Goal: Information Seeking & Learning: Learn about a topic

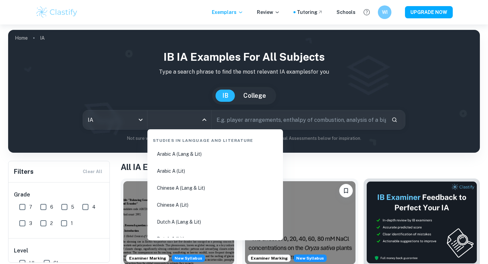
click at [183, 120] on input "All Subjects" at bounding box center [174, 119] width 48 height 13
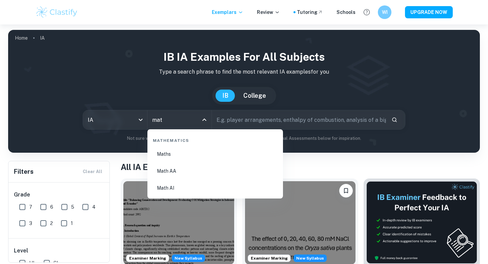
type input "math"
click at [184, 152] on li "Maths" at bounding box center [215, 154] width 130 height 16
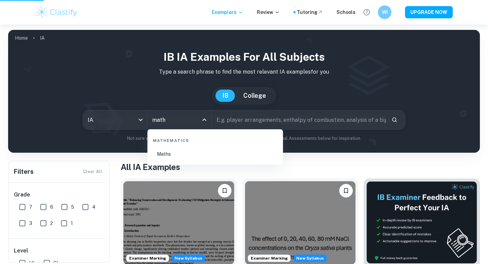
click at [180, 120] on input "math" at bounding box center [174, 119] width 48 height 13
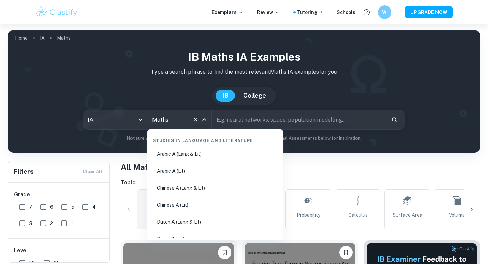
click at [180, 122] on input "Maths" at bounding box center [169, 119] width 39 height 13
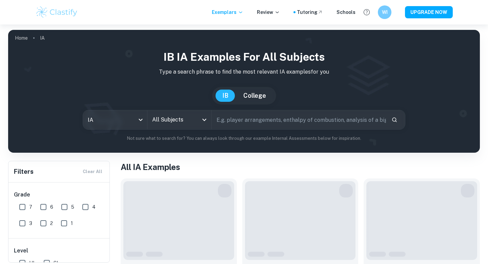
click at [178, 122] on input "All Subjects" at bounding box center [174, 119] width 48 height 13
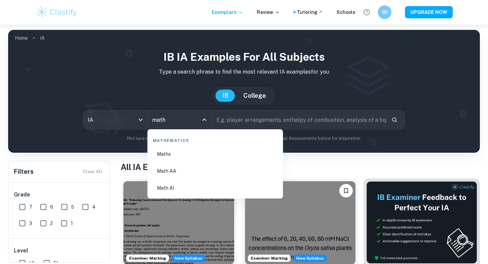
click at [179, 166] on li "Math AA" at bounding box center [215, 171] width 130 height 16
type input "Math AA"
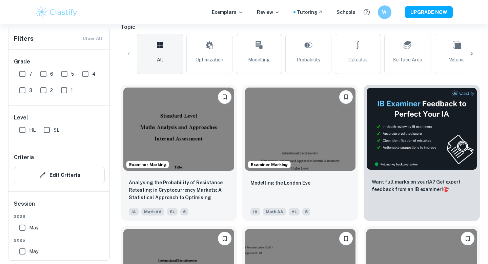
scroll to position [191, 0]
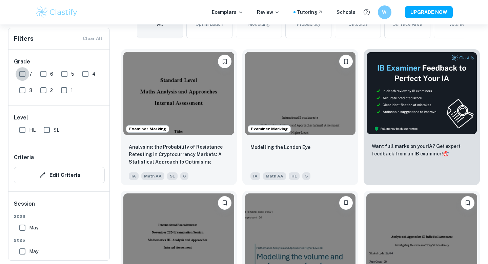
click at [22, 70] on input "7" at bounding box center [23, 74] width 14 height 14
checkbox input "true"
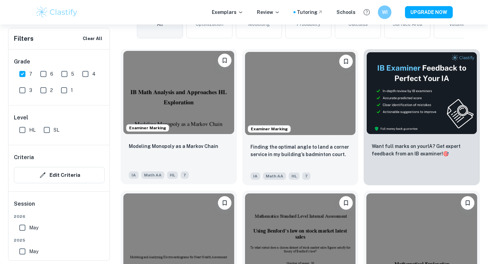
click at [195, 104] on img at bounding box center [178, 92] width 111 height 83
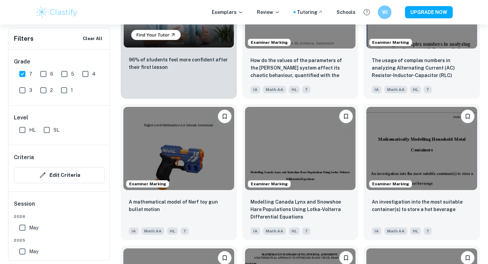
scroll to position [599, 0]
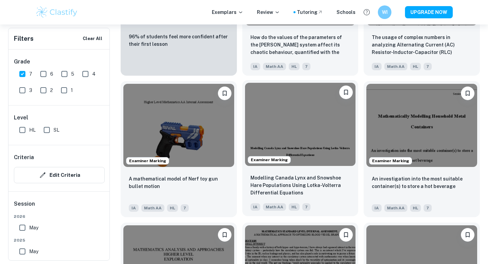
click at [270, 129] on img at bounding box center [300, 124] width 111 height 83
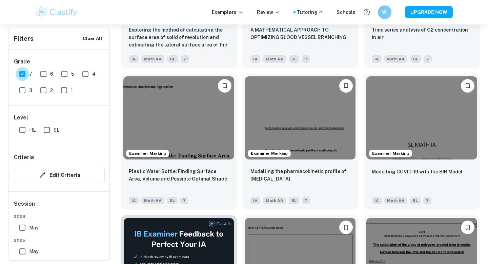
click at [23, 70] on input "7" at bounding box center [23, 74] width 14 height 14
checkbox input "false"
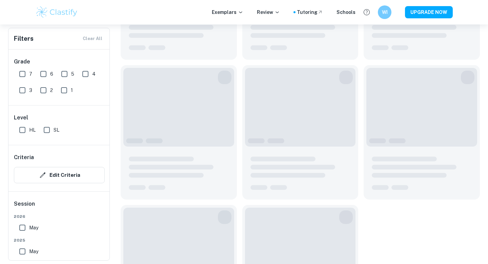
click at [43, 73] on input "6" at bounding box center [44, 74] width 14 height 14
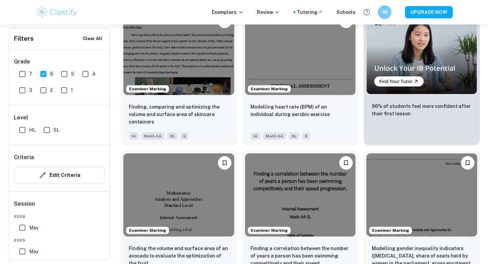
scroll to position [1942, 0]
click at [41, 73] on input "6" at bounding box center [44, 74] width 14 height 14
checkbox input "false"
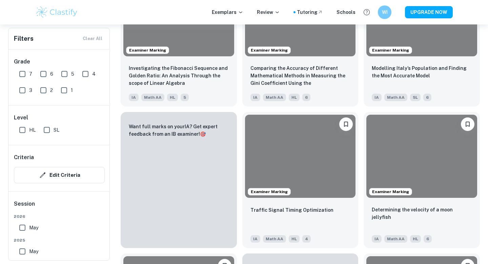
click at [14, 73] on div "Grade 7 6 5 4 3 2 1" at bounding box center [59, 77] width 102 height 56
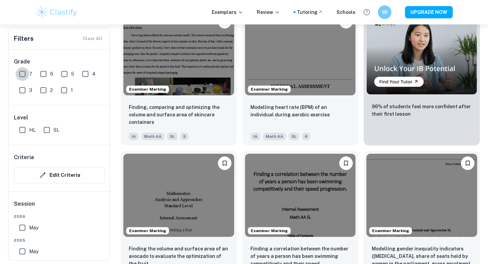
click at [19, 73] on input "7" at bounding box center [23, 74] width 14 height 14
checkbox input "true"
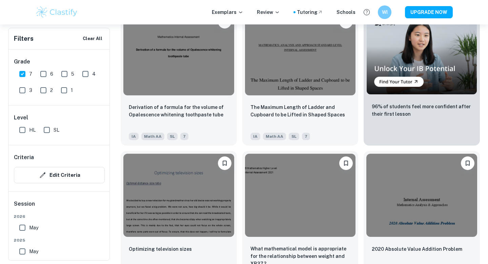
scroll to position [2248, 0]
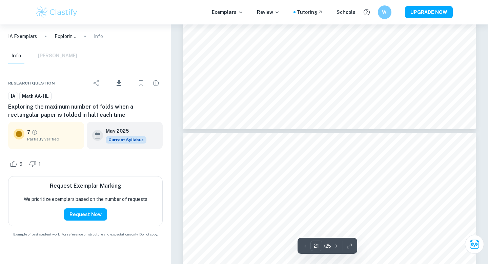
scroll to position [8831, 0]
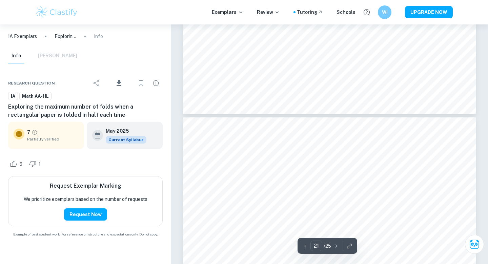
type input "22"
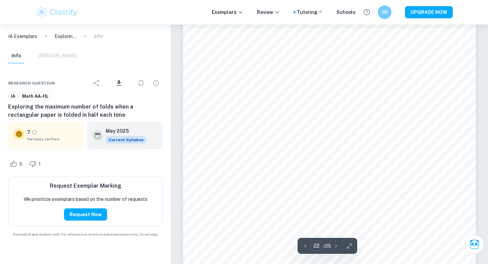
scroll to position [9091, 0]
